Goal: Task Accomplishment & Management: Complete application form

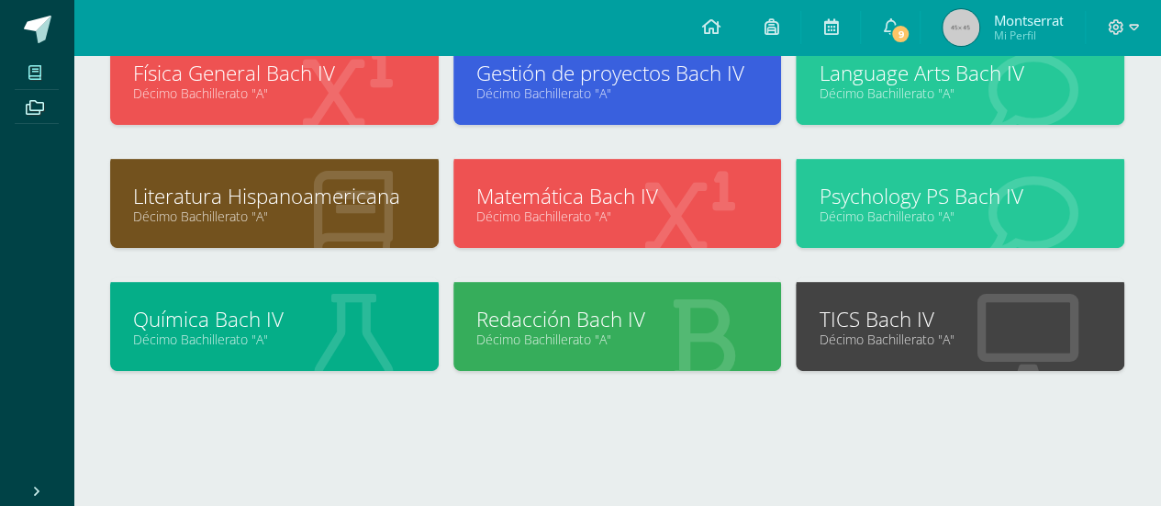
scroll to position [395, 0]
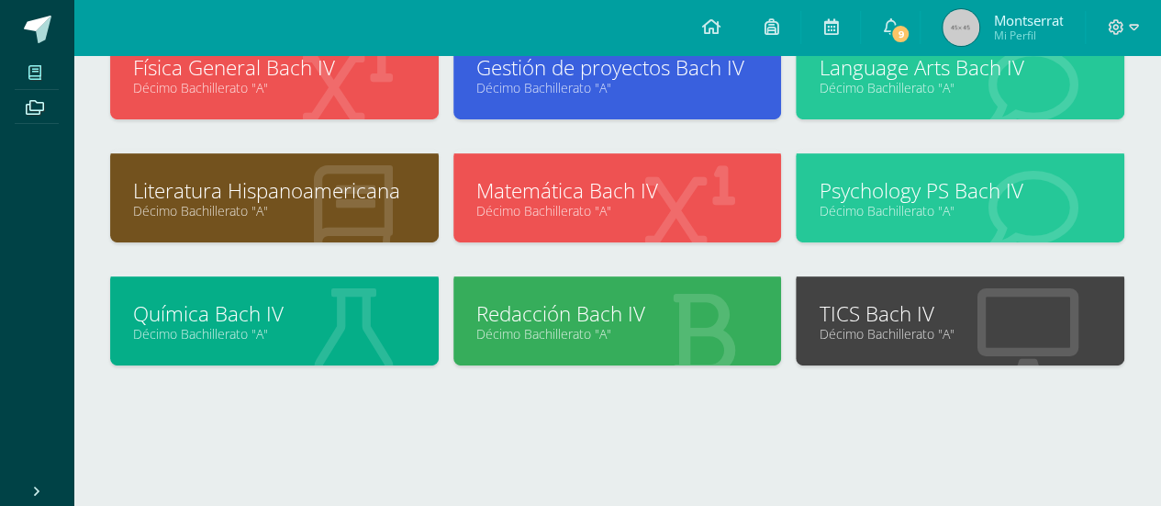
click at [913, 317] on link "TICS Bach IV" at bounding box center [959, 313] width 283 height 28
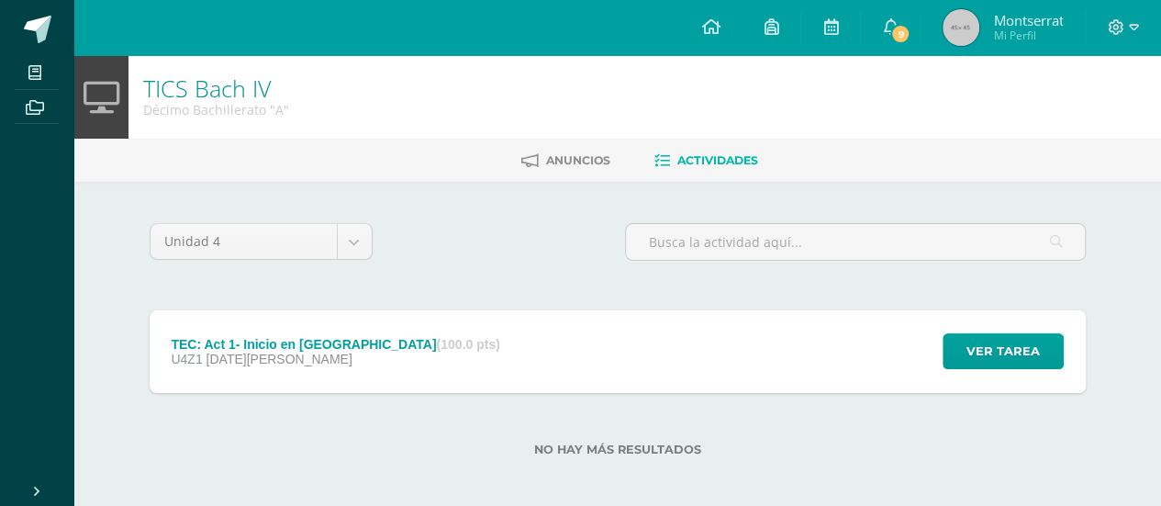
click at [281, 339] on div "TEC: Act 1- Inicio en Edoo (100.0 pts)" at bounding box center [335, 344] width 328 height 15
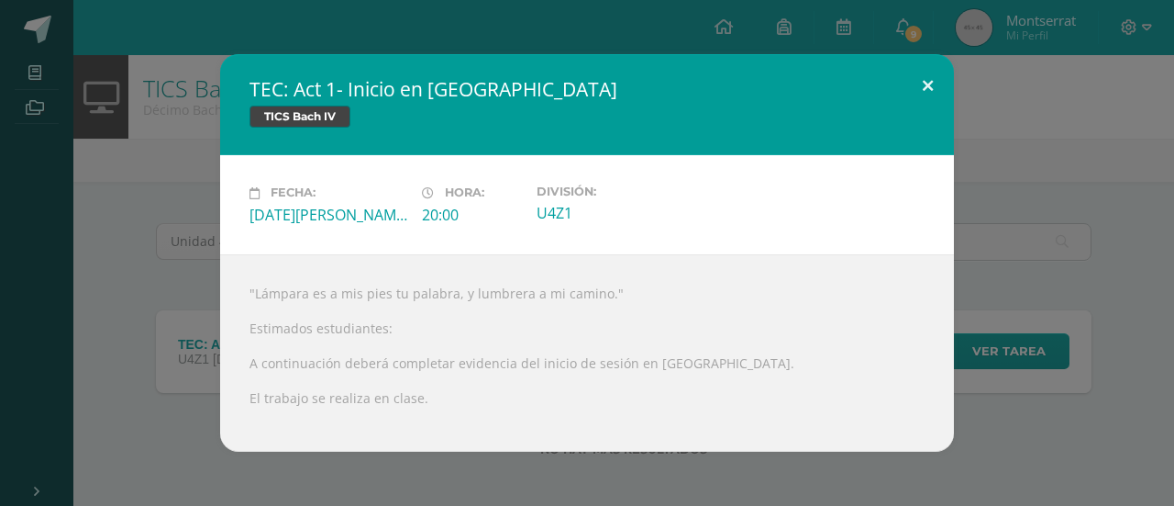
click at [924, 87] on button at bounding box center [928, 85] width 52 height 62
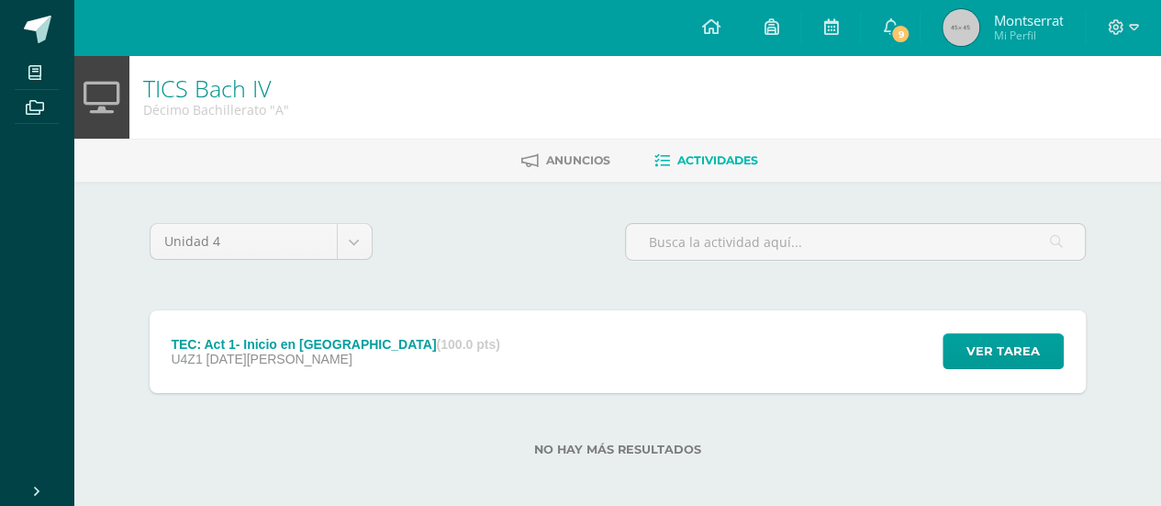
click at [901, 28] on span "9" at bounding box center [900, 34] width 20 height 20
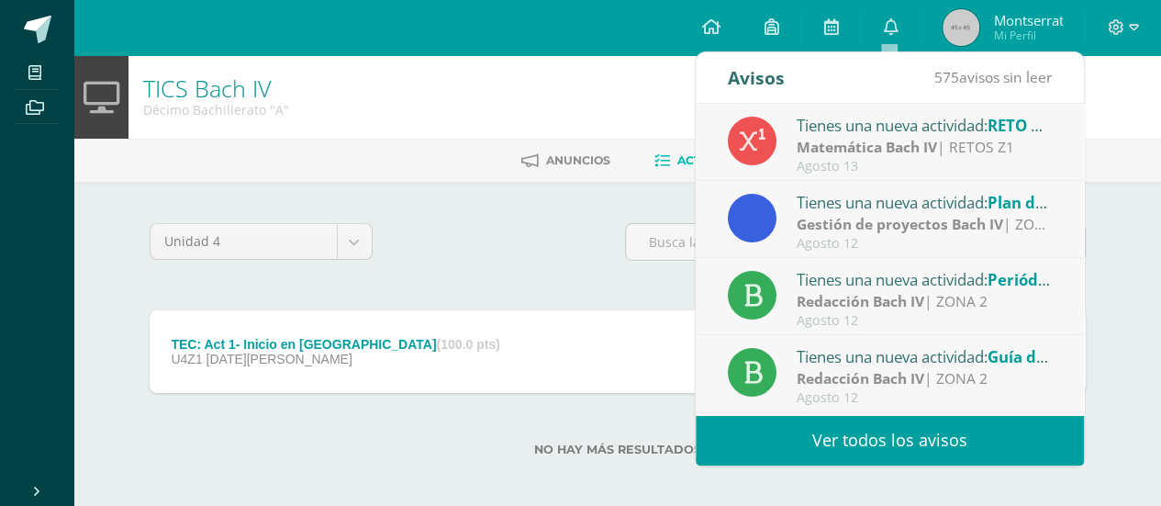
click at [502, 265] on div "Unidad 4 Unidad 1 Unidad 2 Unidad 3 Unidad 4" at bounding box center [617, 249] width 950 height 52
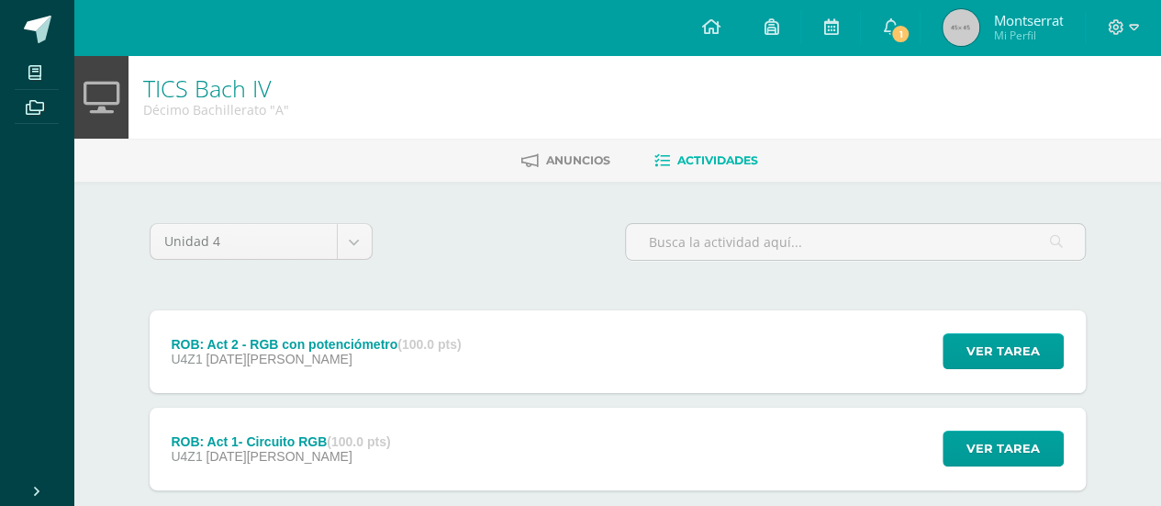
click at [331, 343] on div "ROB: Act 2 - RGB con potenciómetro (100.0 pts)" at bounding box center [316, 344] width 290 height 15
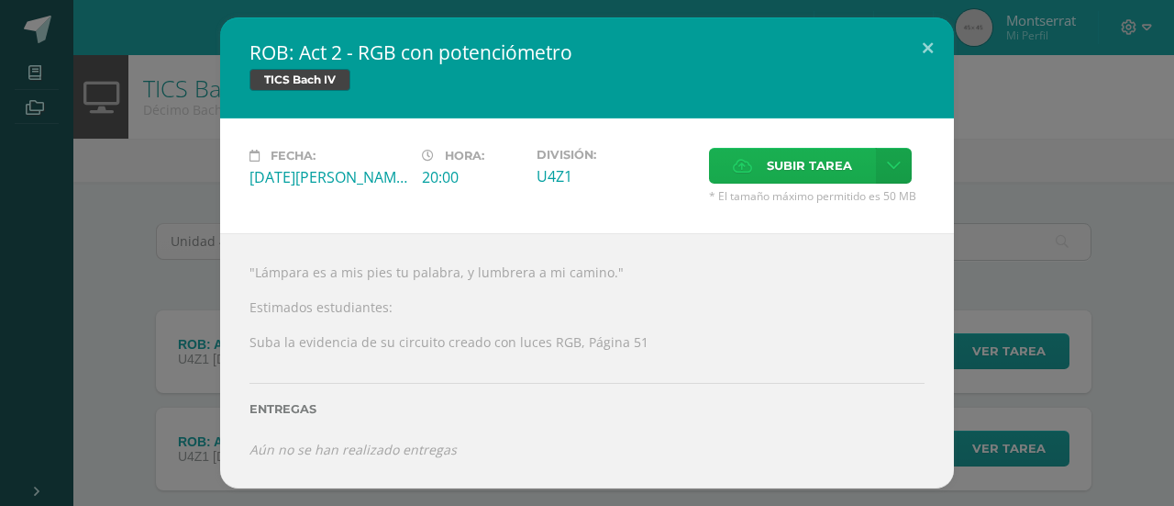
click at [765, 177] on label "Subir tarea" at bounding box center [792, 166] width 167 height 36
click at [0, 0] on input "Subir tarea" at bounding box center [0, 0] width 0 height 0
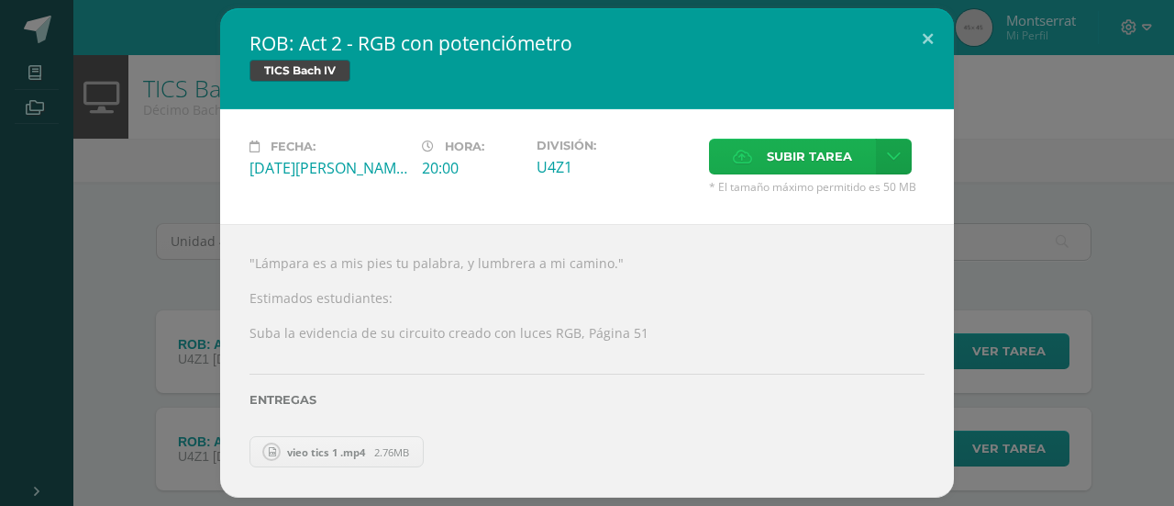
click at [761, 152] on label "Subir tarea" at bounding box center [792, 157] width 167 height 36
click at [0, 0] on input "Subir tarea" at bounding box center [0, 0] width 0 height 0
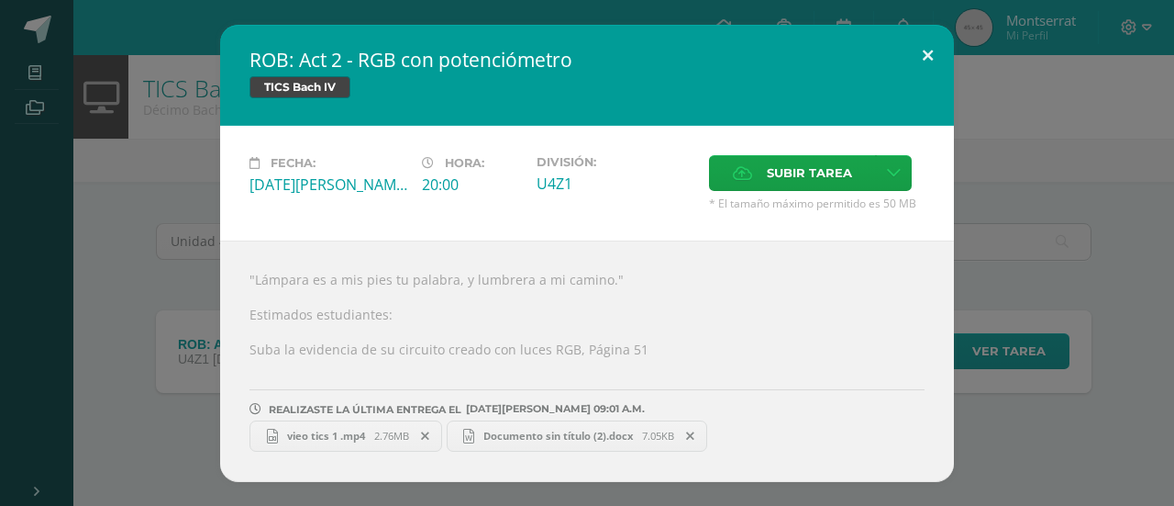
click at [928, 58] on button at bounding box center [928, 56] width 52 height 62
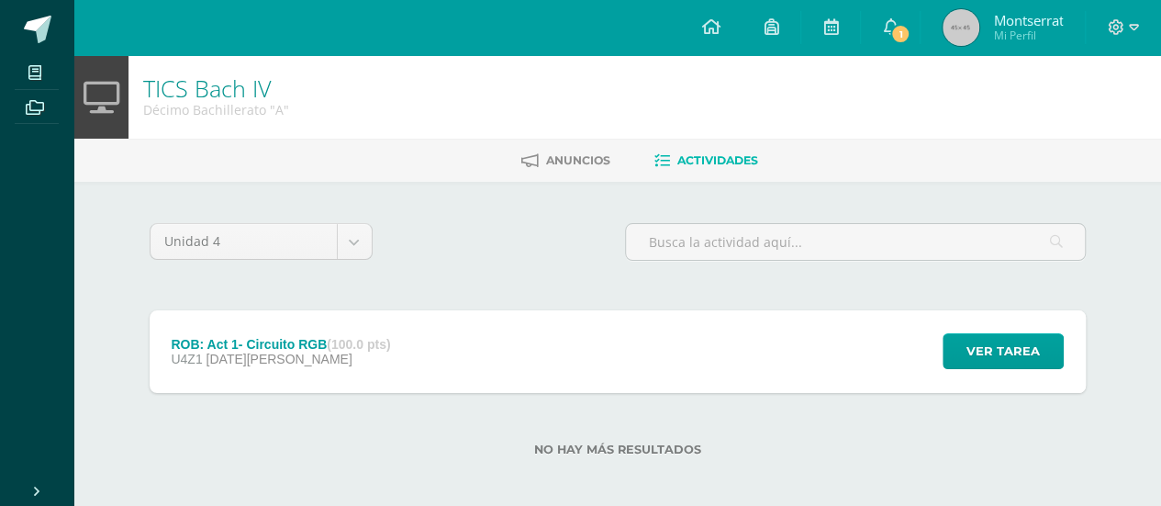
click at [411, 344] on div "ROB: Act 1- Circuito RGB (100.0 pts) U4Z1 13 de Agosto" at bounding box center [281, 351] width 263 height 83
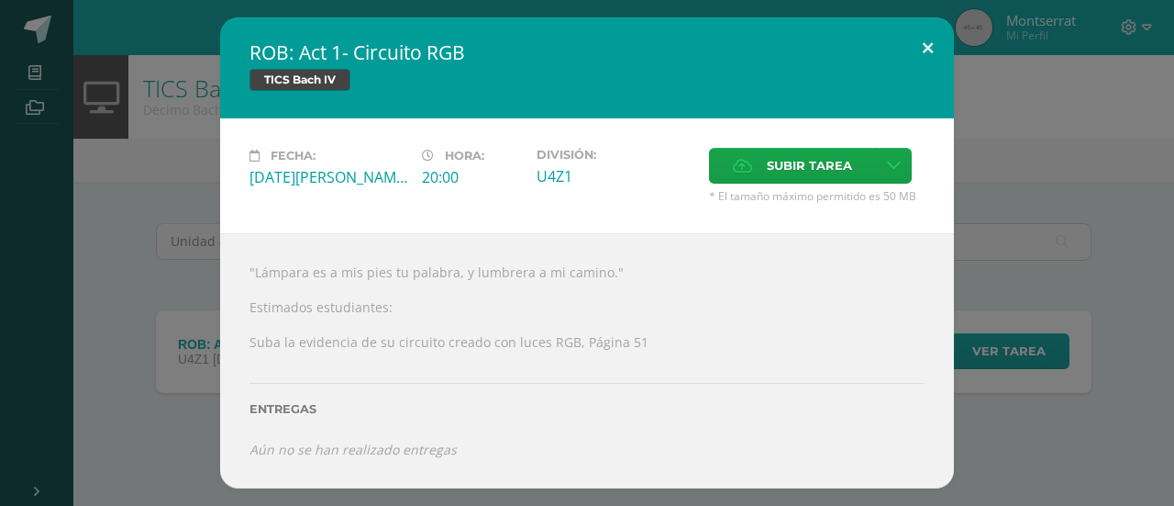
click at [916, 45] on button at bounding box center [928, 48] width 52 height 62
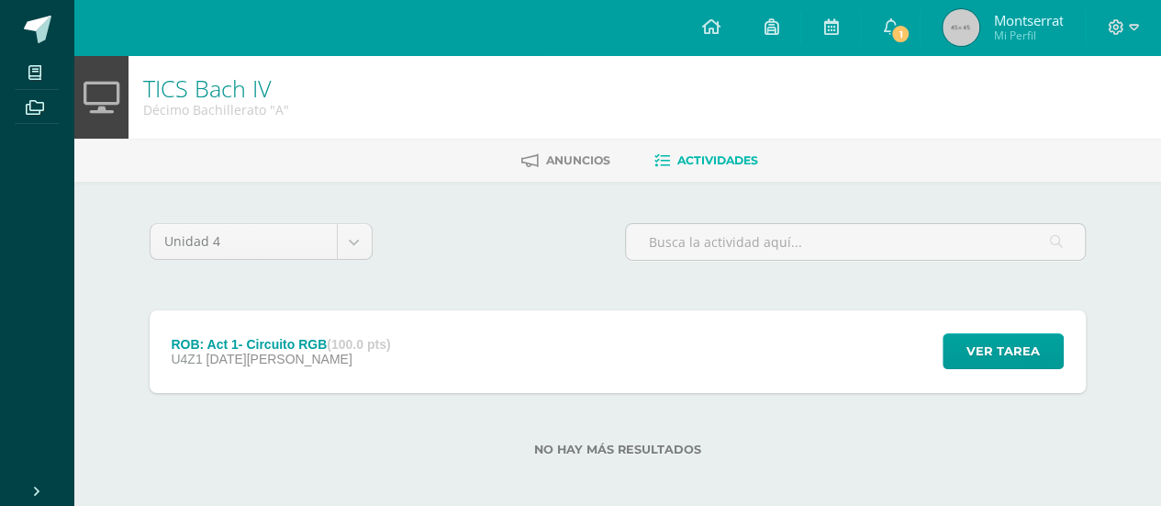
click at [290, 337] on div "ROB: Act 1- Circuito RGB (100.0 pts)" at bounding box center [280, 344] width 219 height 15
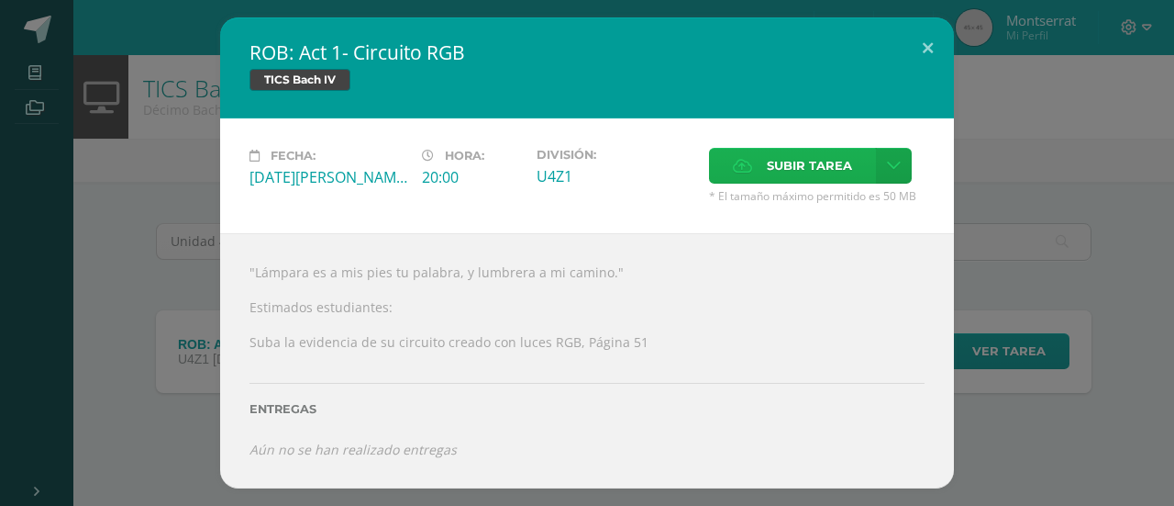
click at [784, 162] on span "Subir tarea" at bounding box center [809, 166] width 85 height 34
click at [0, 0] on input "Subir tarea" at bounding box center [0, 0] width 0 height 0
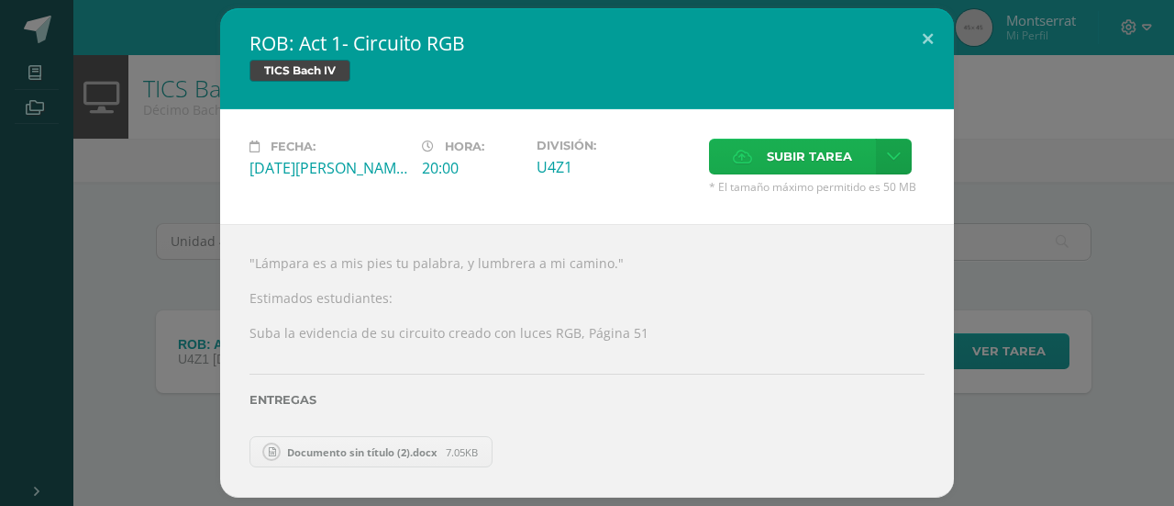
click at [776, 170] on span "Subir tarea" at bounding box center [809, 156] width 85 height 34
click at [0, 0] on input "Subir tarea" at bounding box center [0, 0] width 0 height 0
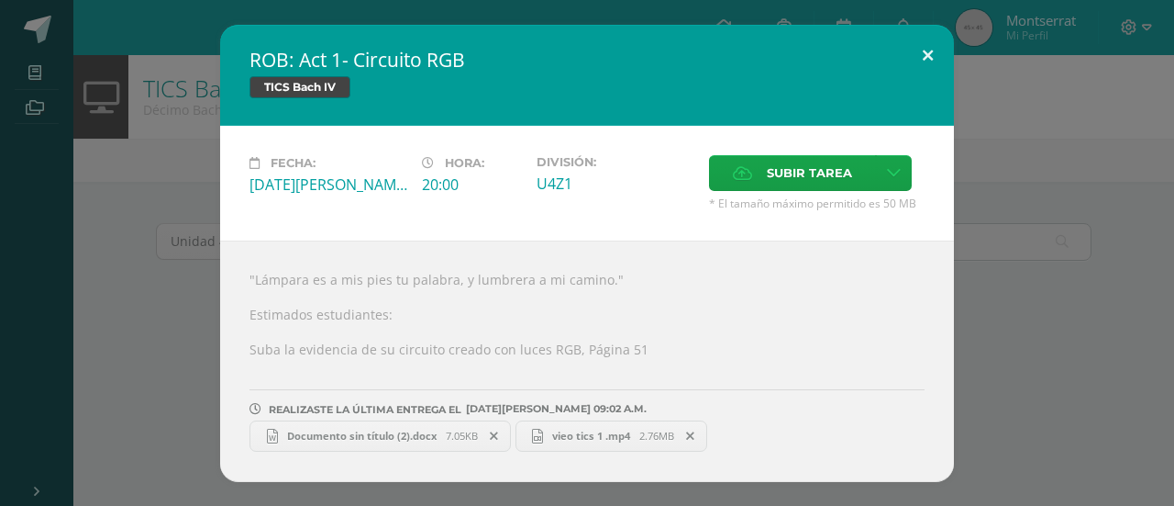
click at [926, 61] on button at bounding box center [928, 56] width 52 height 62
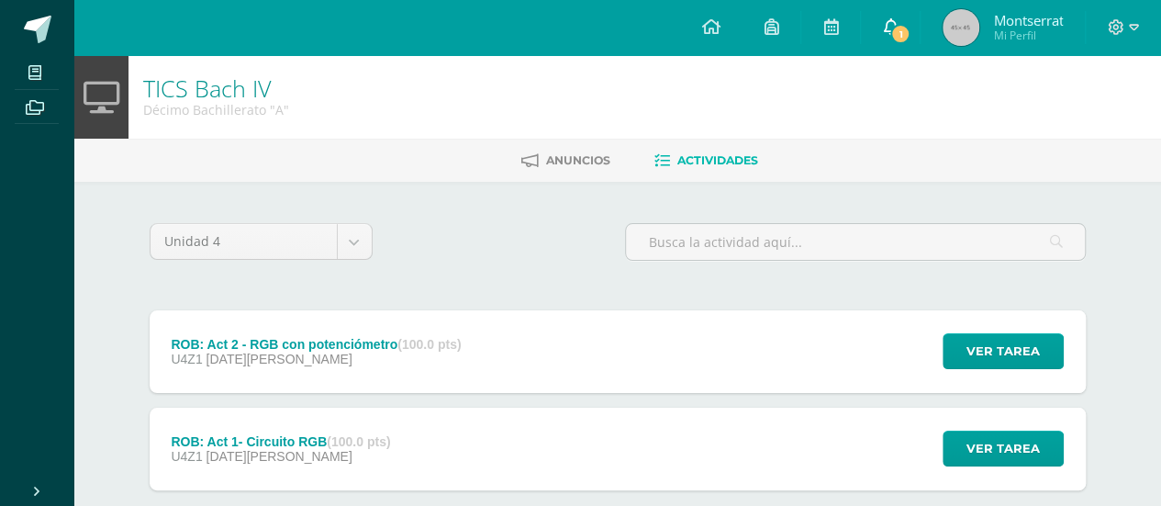
click at [883, 25] on icon at bounding box center [890, 26] width 15 height 17
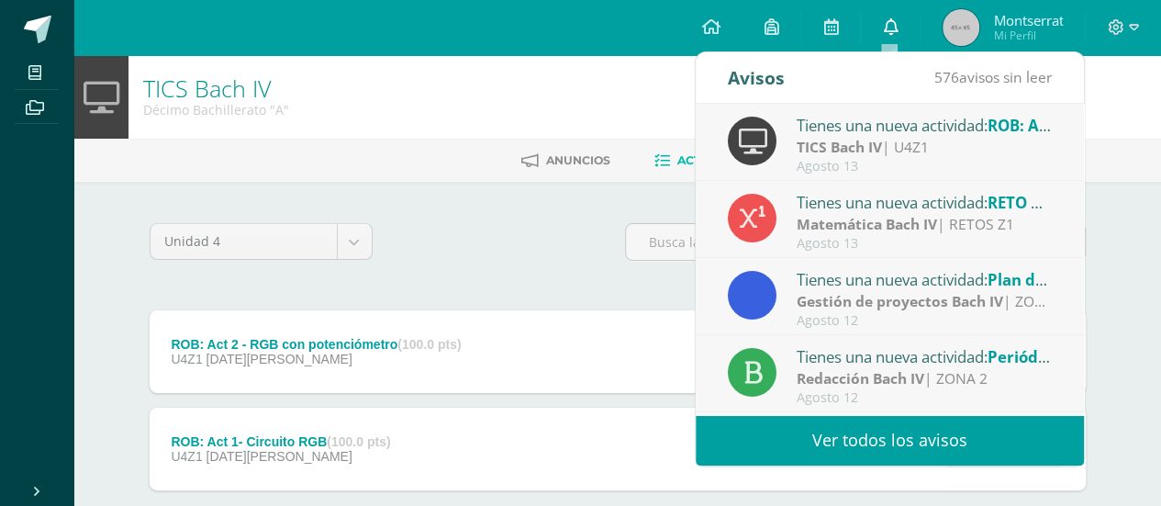
click at [883, 25] on icon at bounding box center [890, 26] width 15 height 17
click at [350, 357] on div "U4Z1 13 de Agosto" at bounding box center [316, 358] width 290 height 15
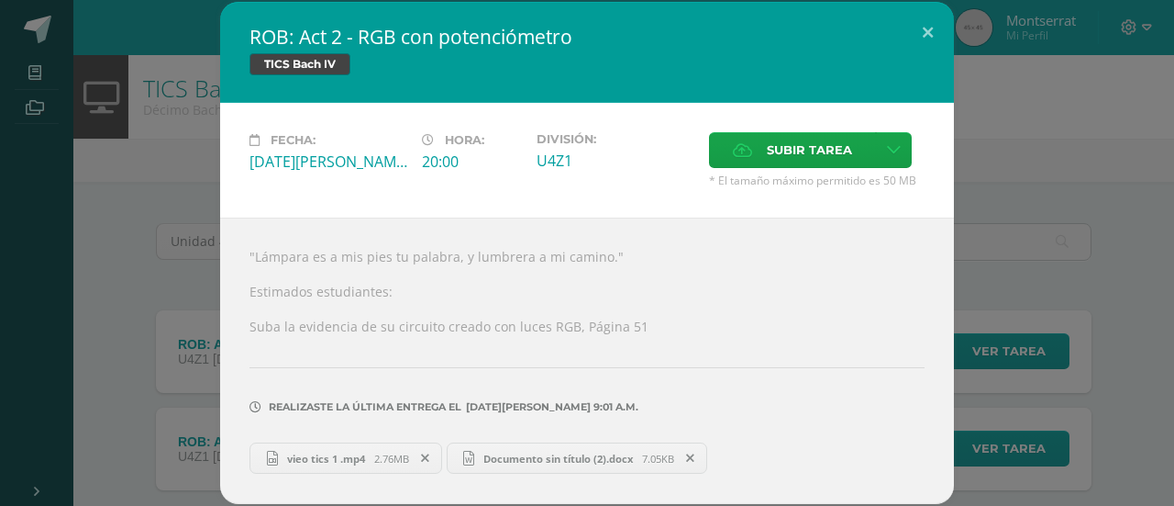
click at [429, 456] on icon at bounding box center [425, 457] width 8 height 13
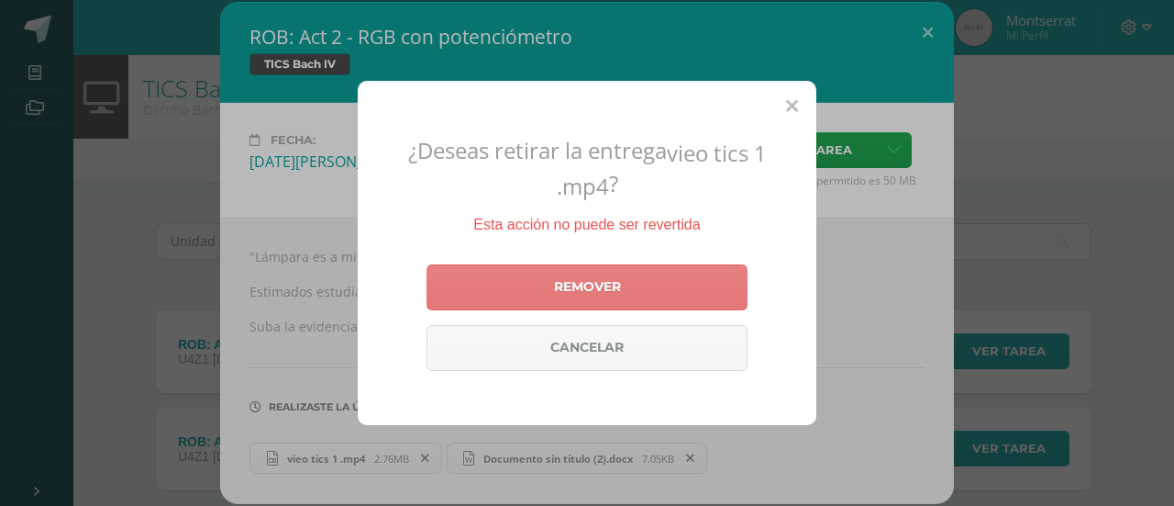
click at [564, 298] on link "Remover" at bounding box center [587, 287] width 321 height 46
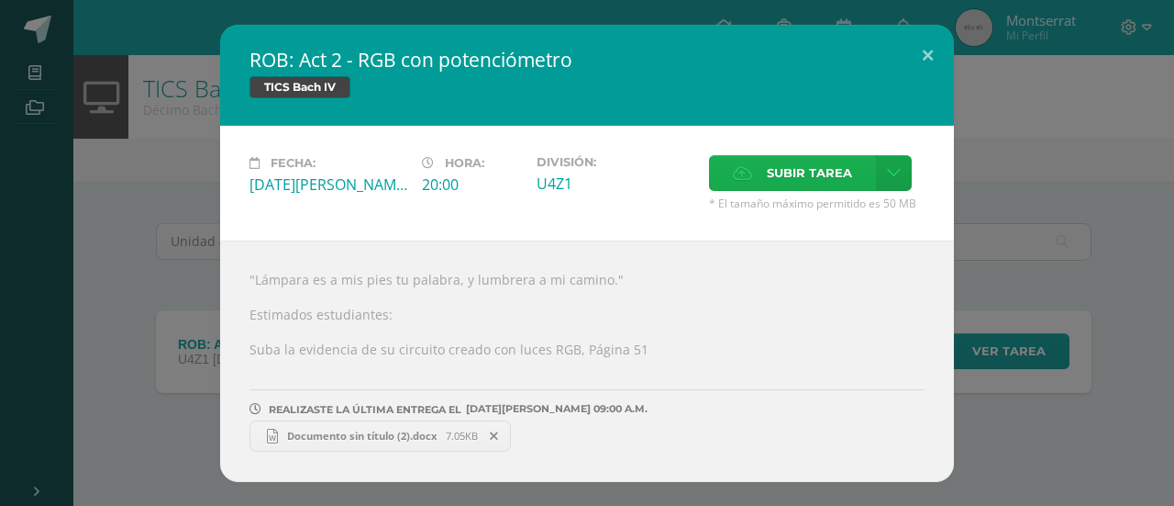
click at [763, 190] on label "Subir tarea" at bounding box center [792, 173] width 167 height 36
click at [0, 0] on input "Subir tarea" at bounding box center [0, 0] width 0 height 0
click at [798, 174] on span "Subir tarea" at bounding box center [809, 173] width 85 height 34
click at [0, 0] on input "Subir tarea" at bounding box center [0, 0] width 0 height 0
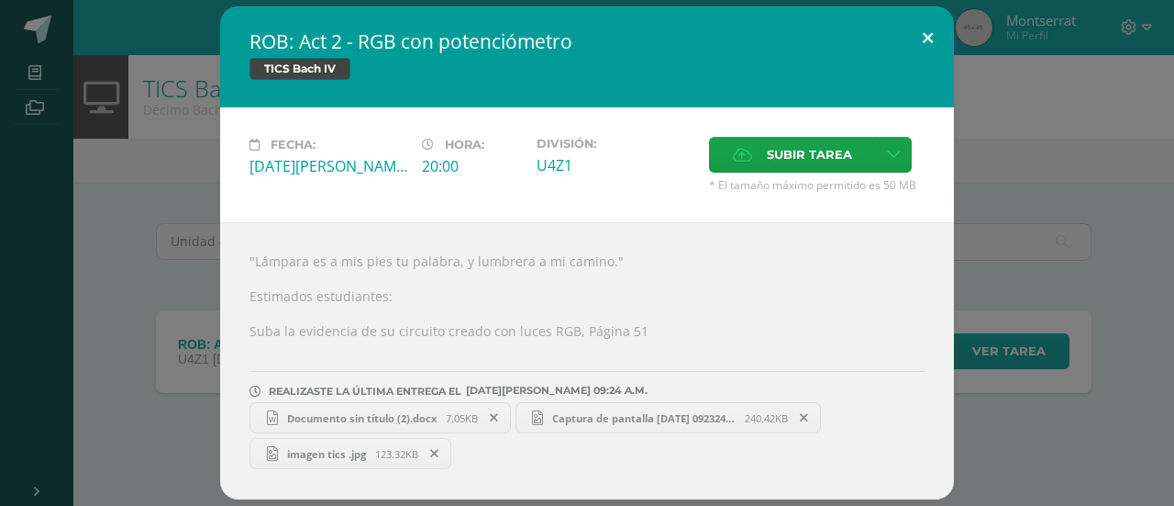
click at [927, 36] on button at bounding box center [928, 37] width 52 height 62
